Goal: Task Accomplishment & Management: Complete application form

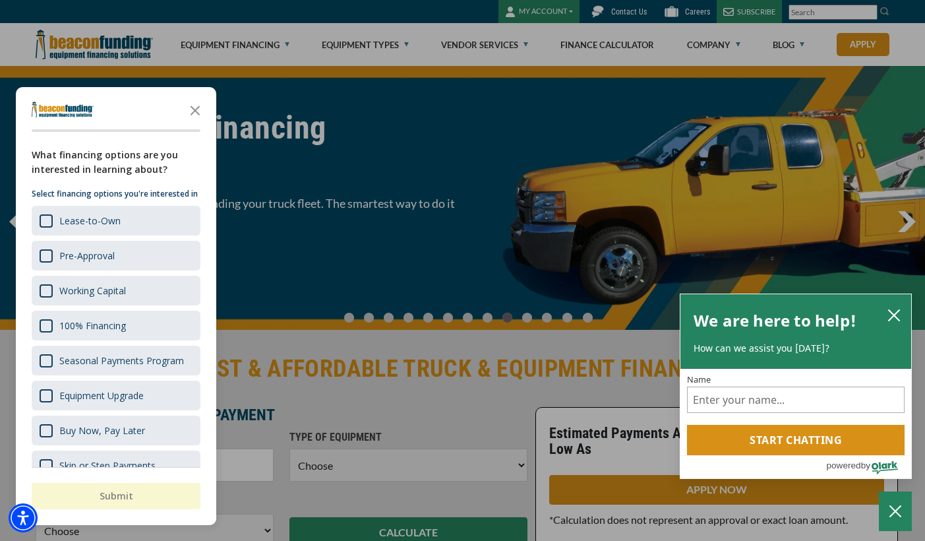
click at [198, 111] on icon "Close the survey" at bounding box center [195, 109] width 26 height 26
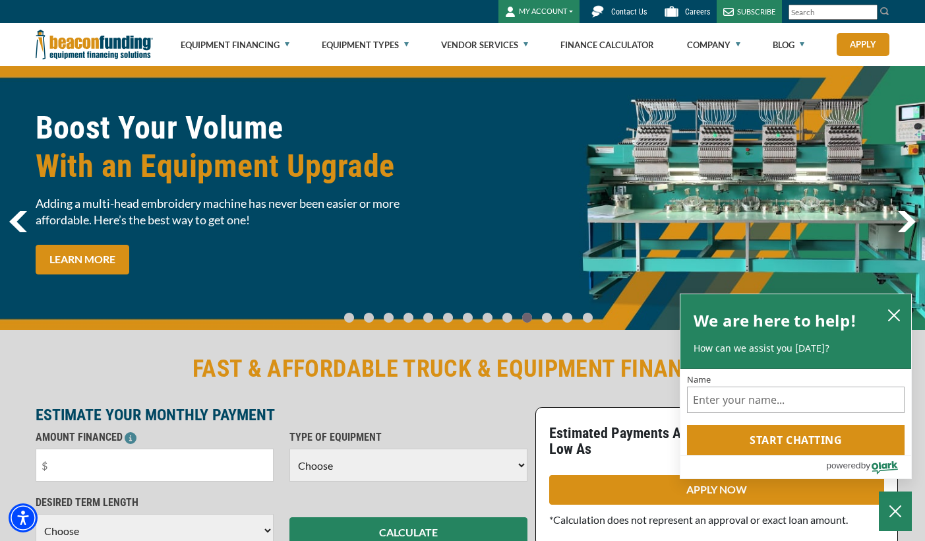
click at [263, 44] on link "Equipment Financing" at bounding box center [235, 45] width 109 height 42
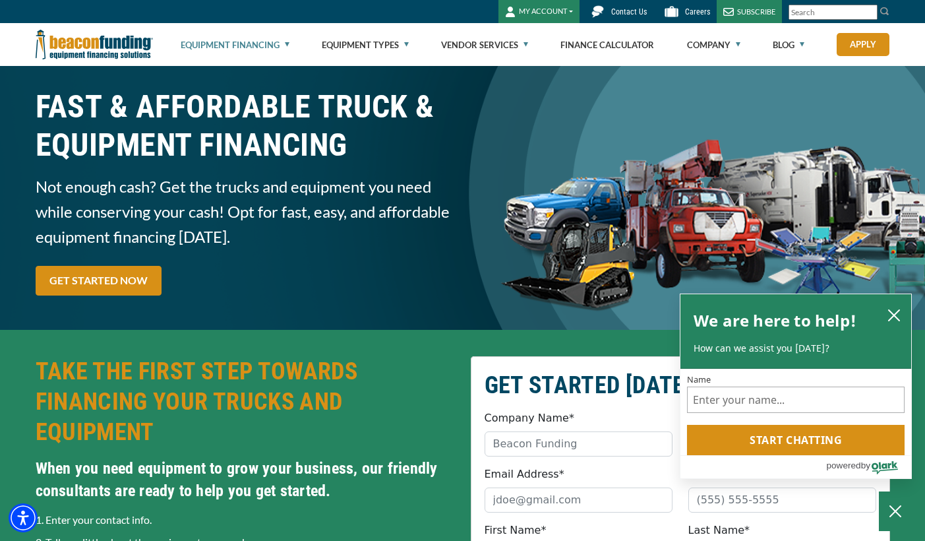
click at [102, 283] on link "GET STARTED NOW" at bounding box center [99, 281] width 126 height 30
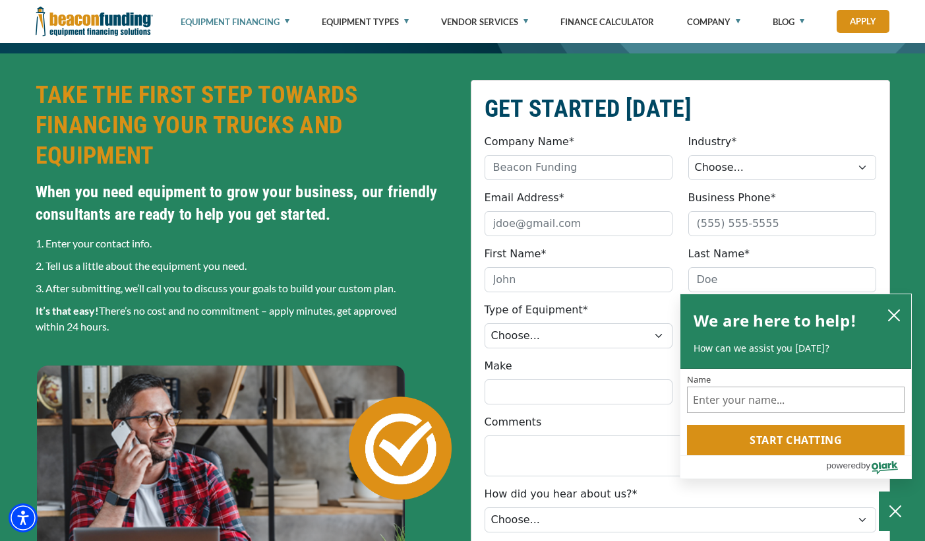
scroll to position [277, 0]
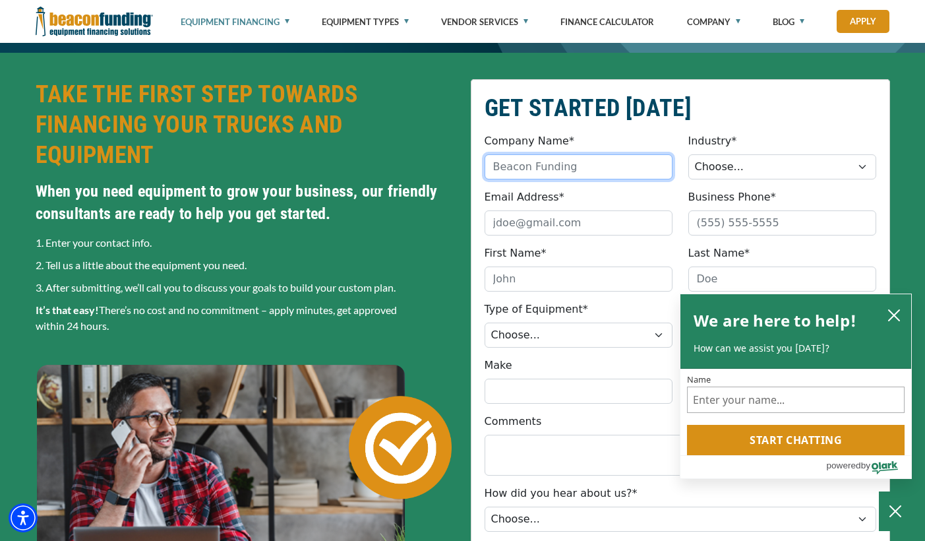
click at [541, 175] on input "Company Name*" at bounding box center [579, 166] width 188 height 25
type input "Dynamicscapes"
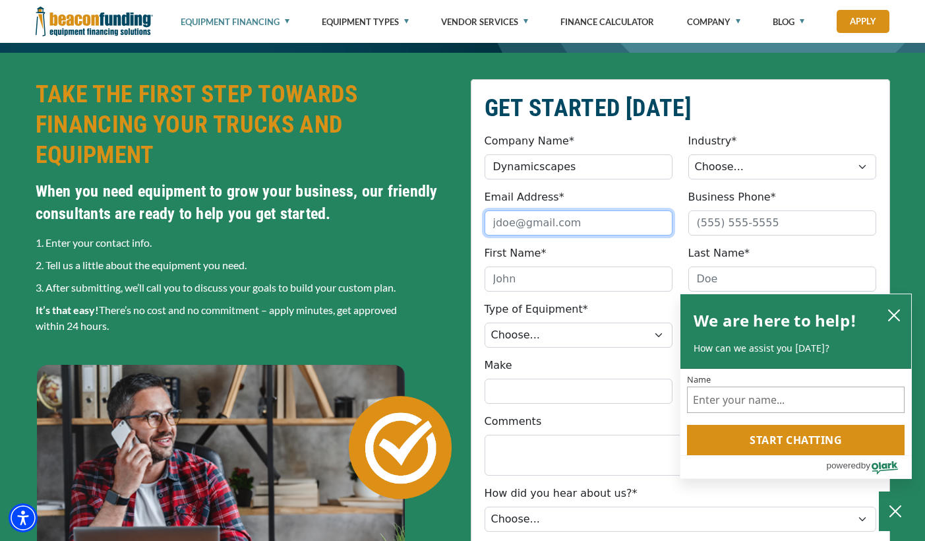
click at [535, 229] on input "Email Address*" at bounding box center [579, 222] width 188 height 25
type input "jueverett28@yahoo.com"
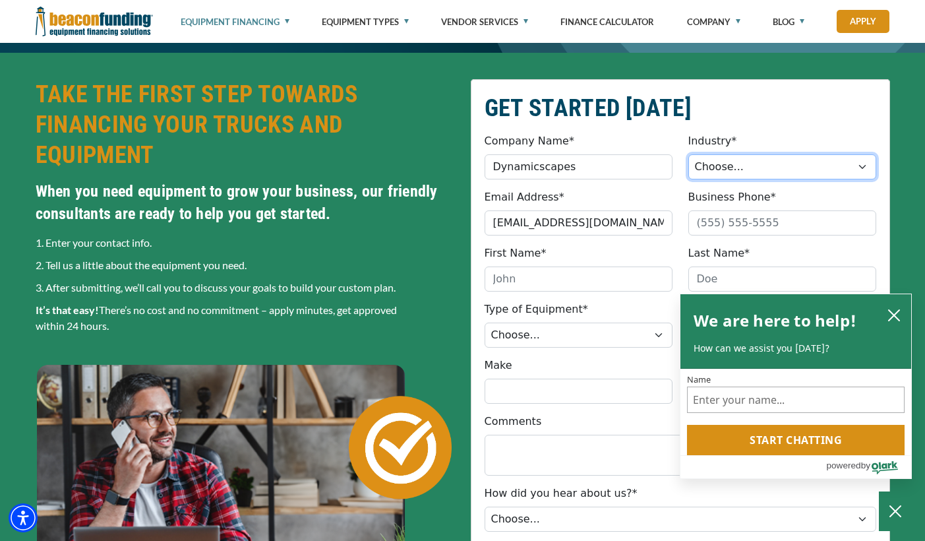
click at [724, 160] on select "Choose... Towing Landscape/Hardscape Decorated Apparel Septic Light Constructio…" at bounding box center [782, 166] width 188 height 25
select select "5"
click at [688, 154] on select "Choose... Towing Landscape/Hardscape Decorated Apparel Septic Light Constructio…" at bounding box center [782, 166] width 188 height 25
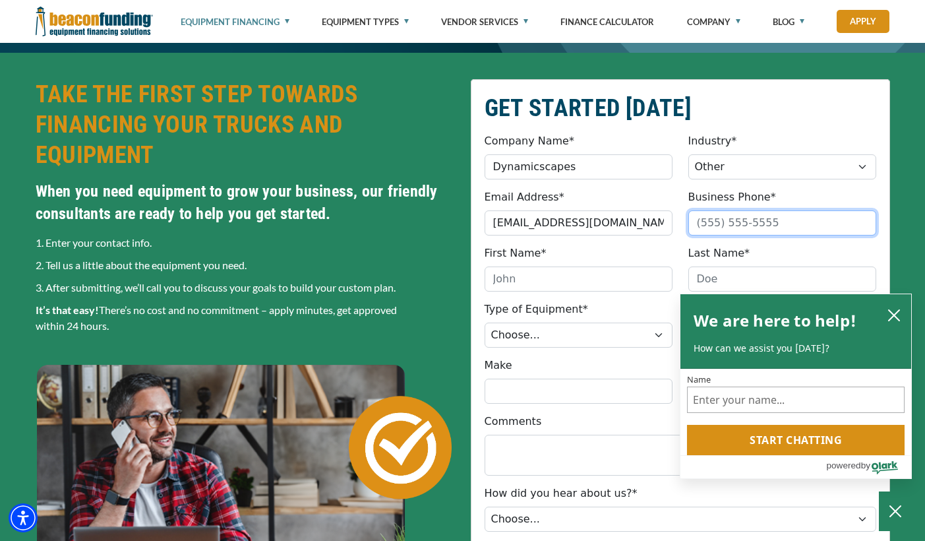
click at [717, 224] on input "Business Phone*" at bounding box center [782, 222] width 188 height 25
type input "8"
type input "(404) 825-0075"
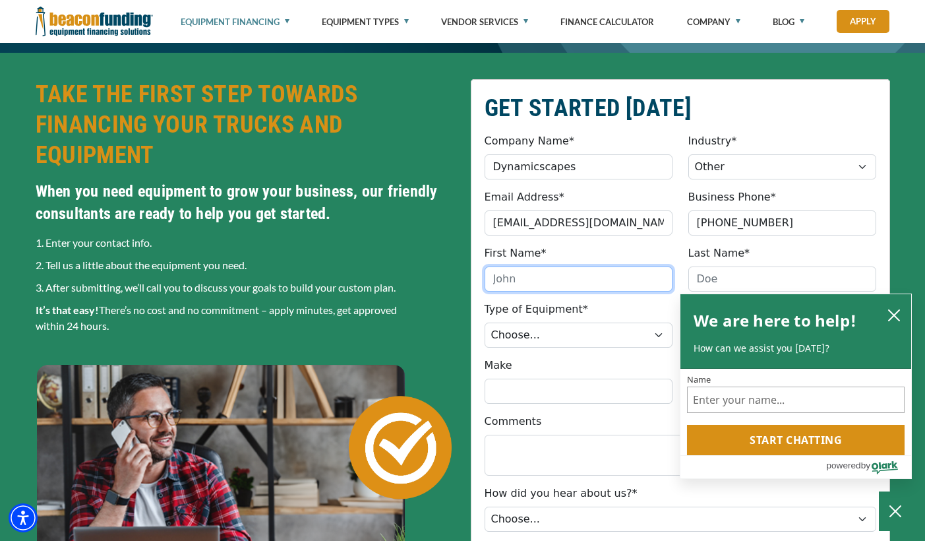
click at [634, 277] on input "First Name*" at bounding box center [579, 278] width 188 height 25
type input "Willie"
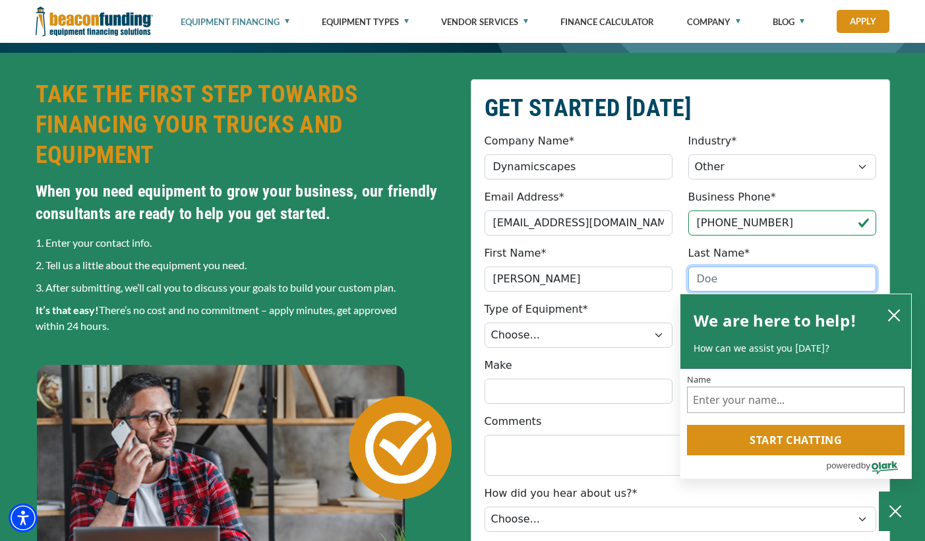
click at [708, 272] on input "Last Name*" at bounding box center [782, 278] width 188 height 25
type input "Jamison"
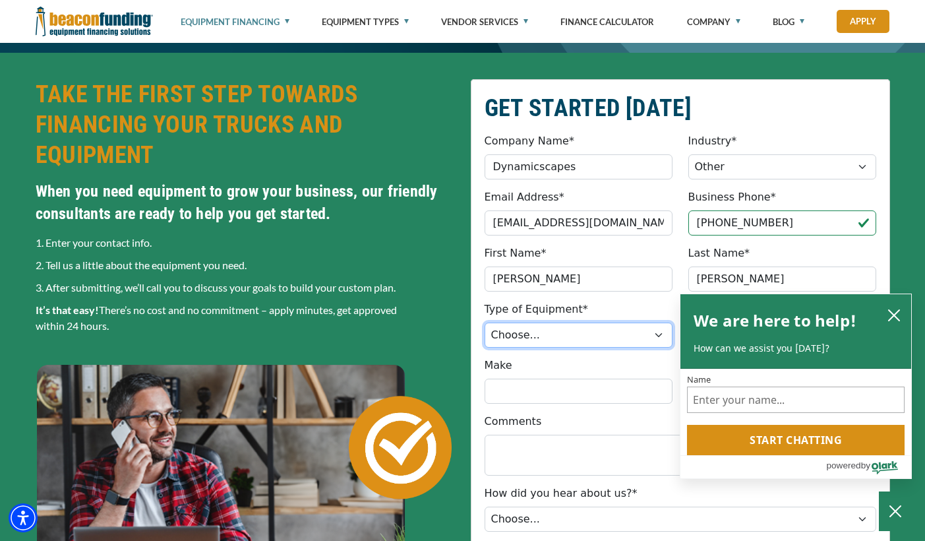
click at [510, 340] on select "Choose... Backhoe Boom/Bucket Truck Chipper Commercial Mower Crane DTG/DTF Prin…" at bounding box center [579, 334] width 188 height 25
select select "25"
click at [485, 322] on select "Choose... Backhoe Boom/Bucket Truck Chipper Commercial Mower Crane DTG/DTF Prin…" at bounding box center [579, 334] width 188 height 25
click at [896, 315] on icon "close chatbox" at bounding box center [894, 315] width 13 height 13
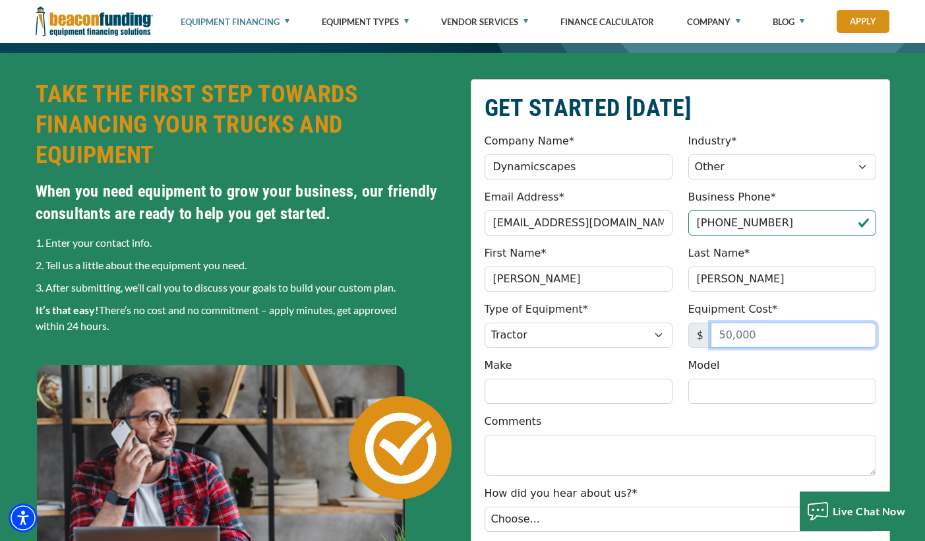
click at [743, 332] on input "Equipment Cost*" at bounding box center [794, 334] width 166 height 25
type input "20,000"
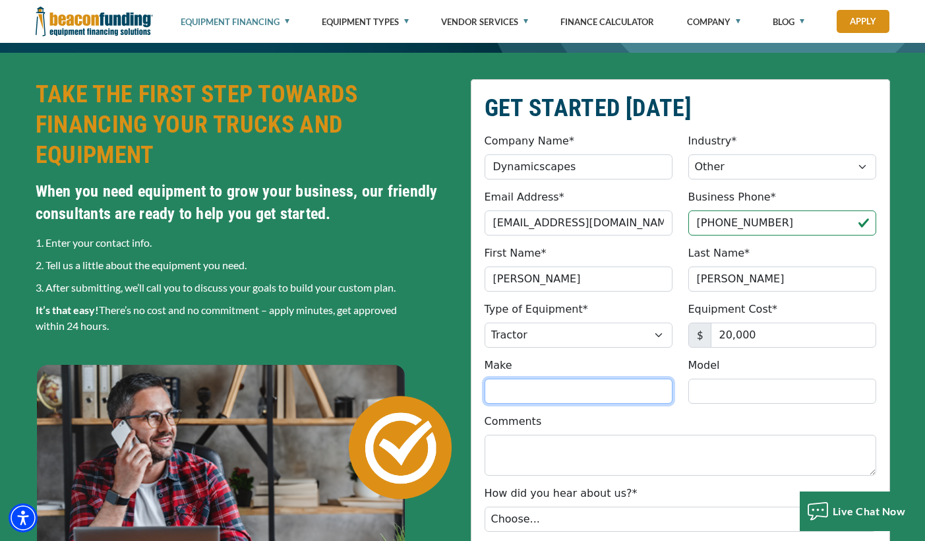
click at [589, 388] on input "Make" at bounding box center [579, 391] width 188 height 25
type input "Freightliner"
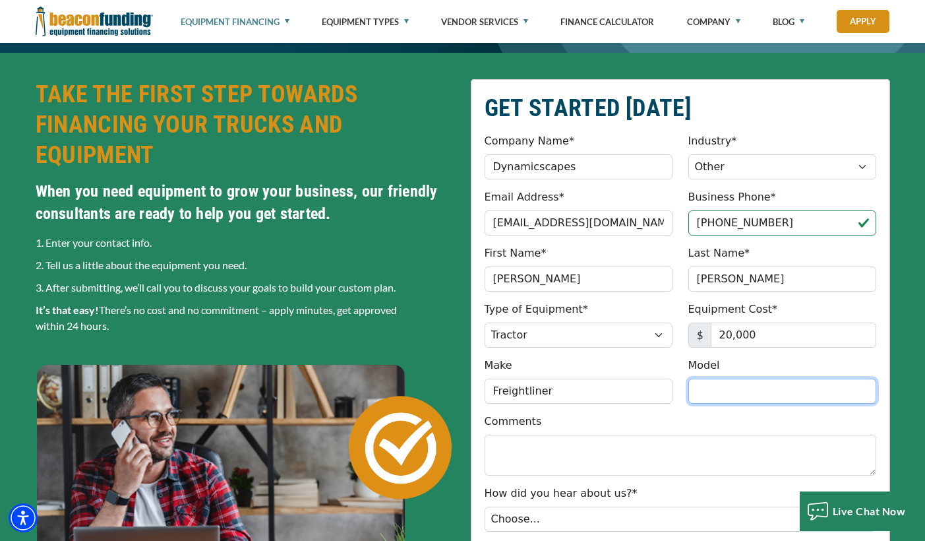
click at [712, 386] on input "Model" at bounding box center [782, 391] width 188 height 25
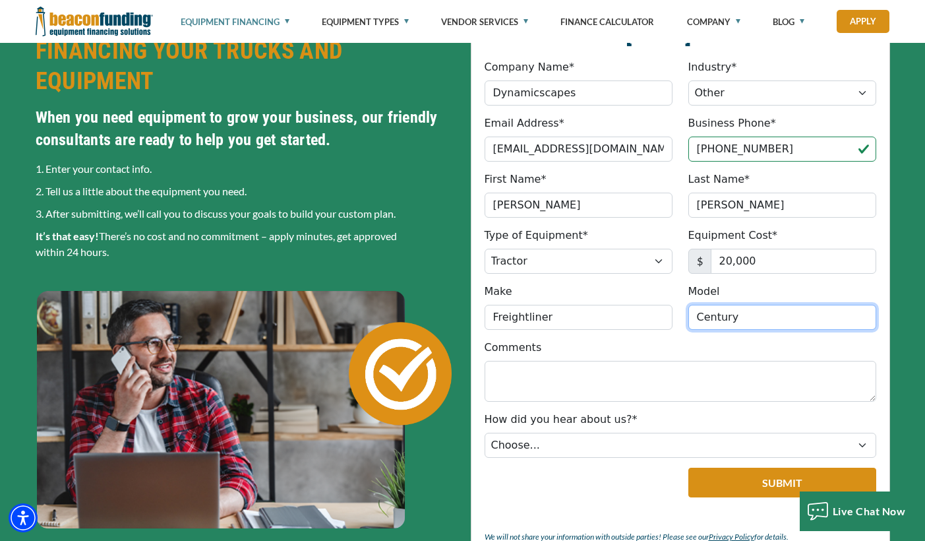
scroll to position [350, 0]
type input "Century"
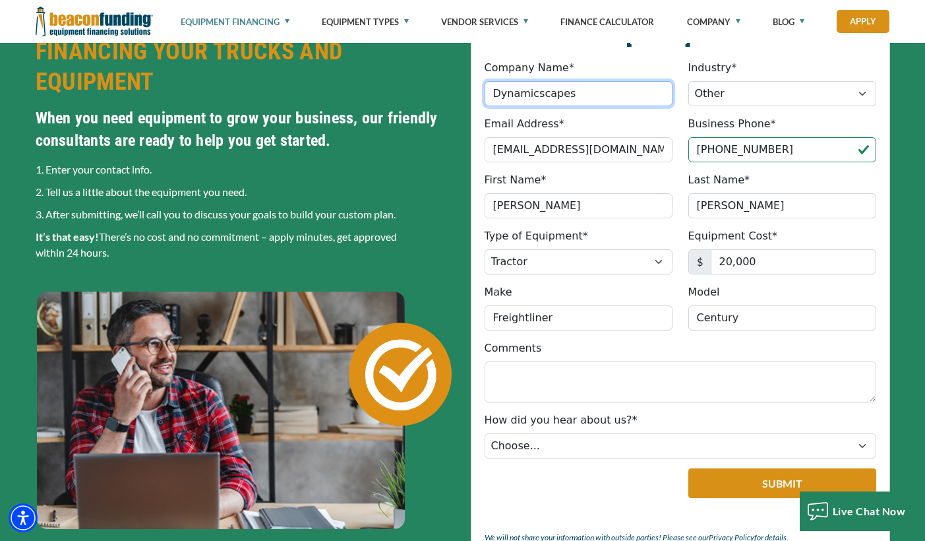
click at [571, 92] on input "Dynamicscapes" at bounding box center [579, 93] width 188 height 25
type input "Dynamicscapes, LLC"
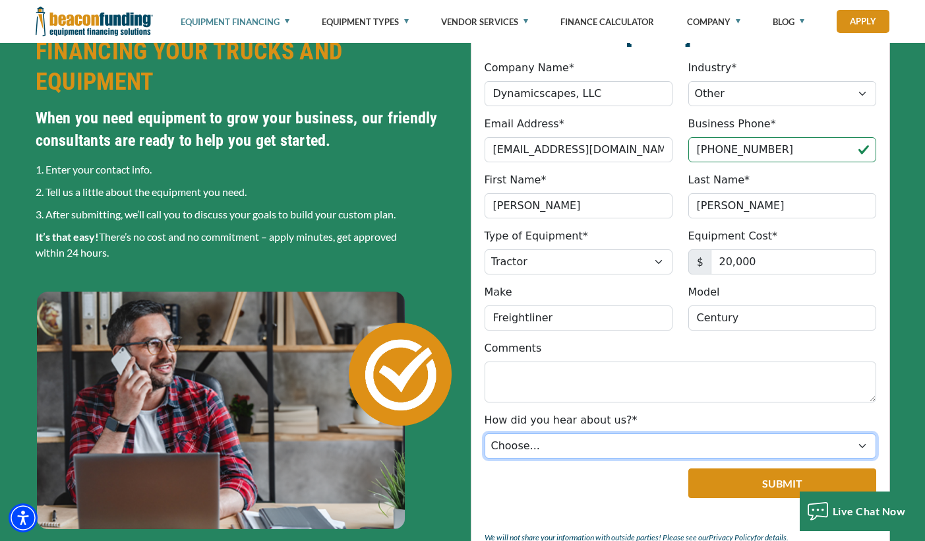
click at [863, 442] on select "Choose... Internet Search Vendor Referral Word of Mouth Client Referral Email E…" at bounding box center [681, 445] width 392 height 25
select select "13"
click at [485, 433] on select "Choose... Internet Search Vendor Referral Word of Mouth Client Referral Email E…" at bounding box center [681, 445] width 392 height 25
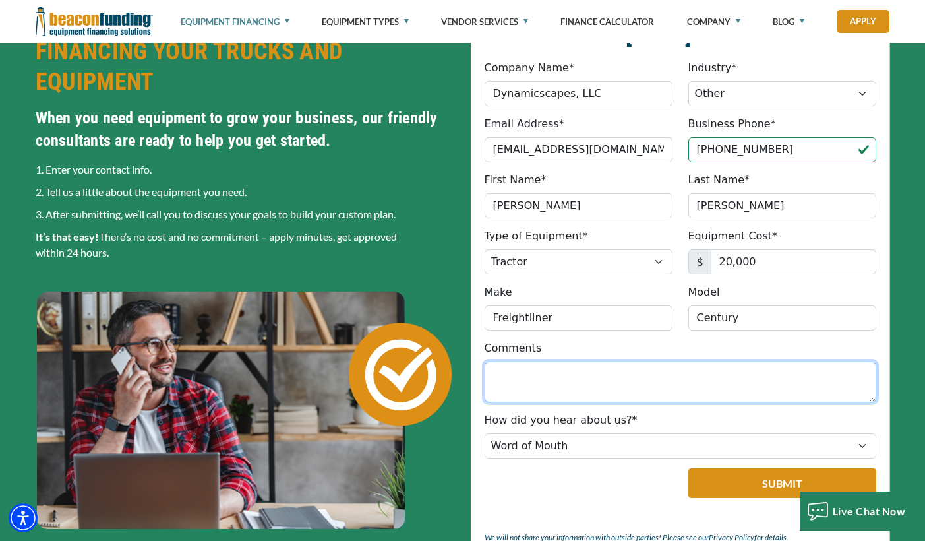
click at [530, 382] on textarea "Comments" at bounding box center [681, 381] width 392 height 41
type textarea "T"
type textarea "I am trying to buy a truck from a personal seller"
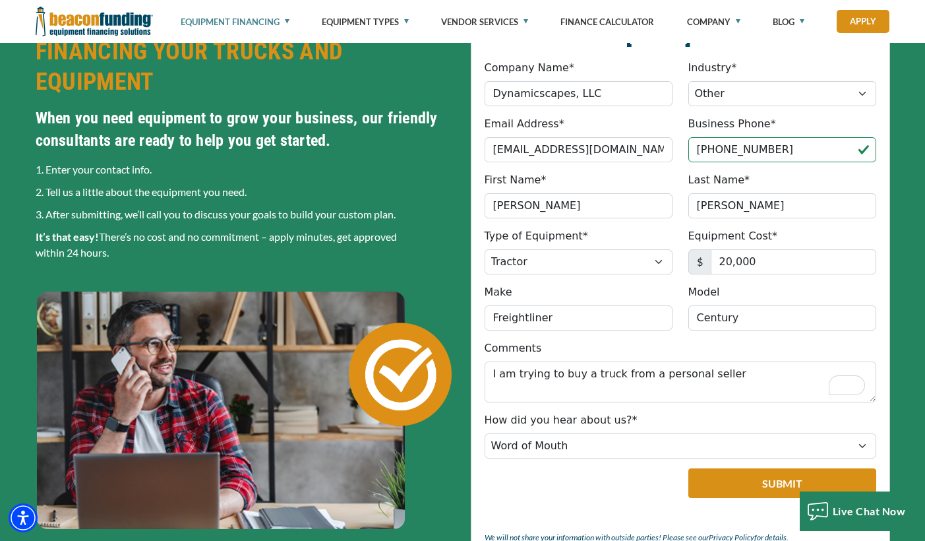
click at [714, 484] on button "Submit" at bounding box center [782, 483] width 188 height 30
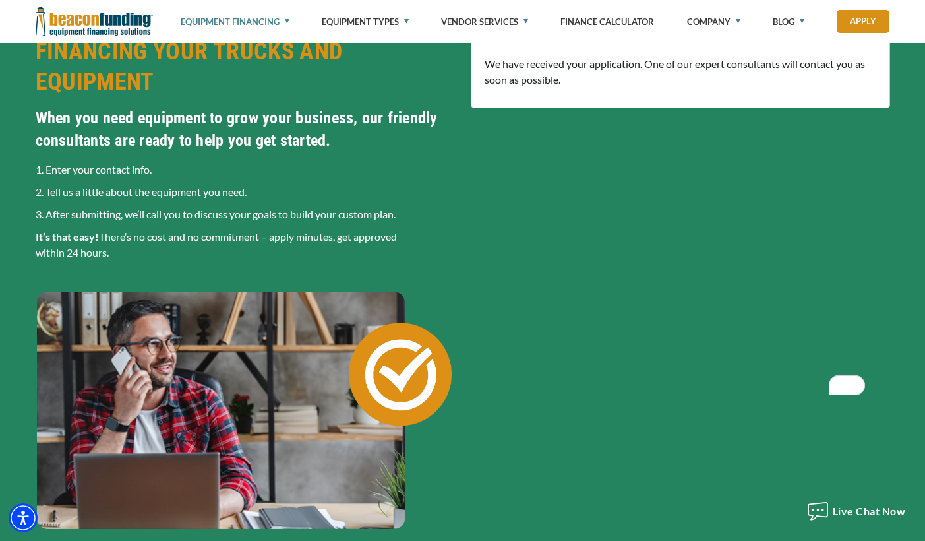
scroll to position [303, 0]
